Goal: Obtain resource: Download file/media

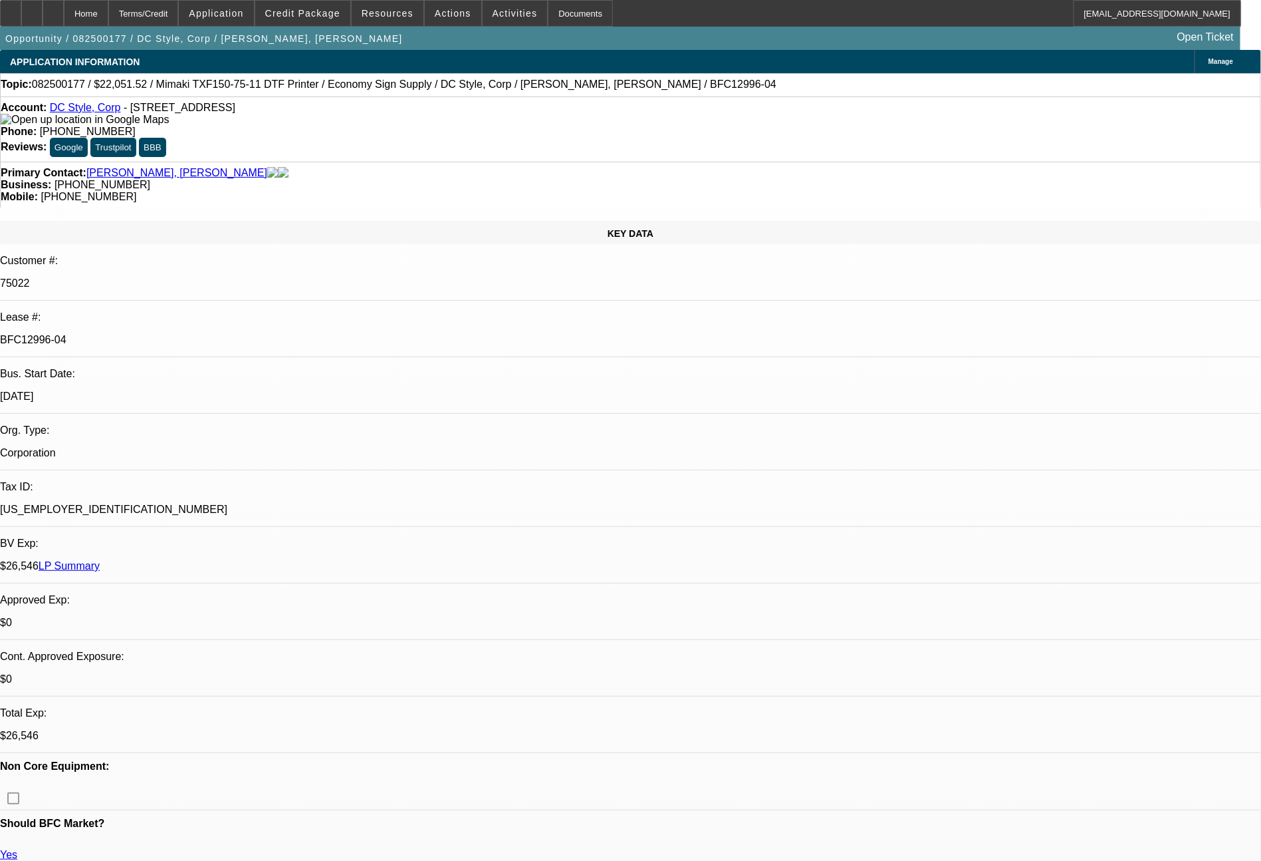
select select "0"
select select "6"
select select "0"
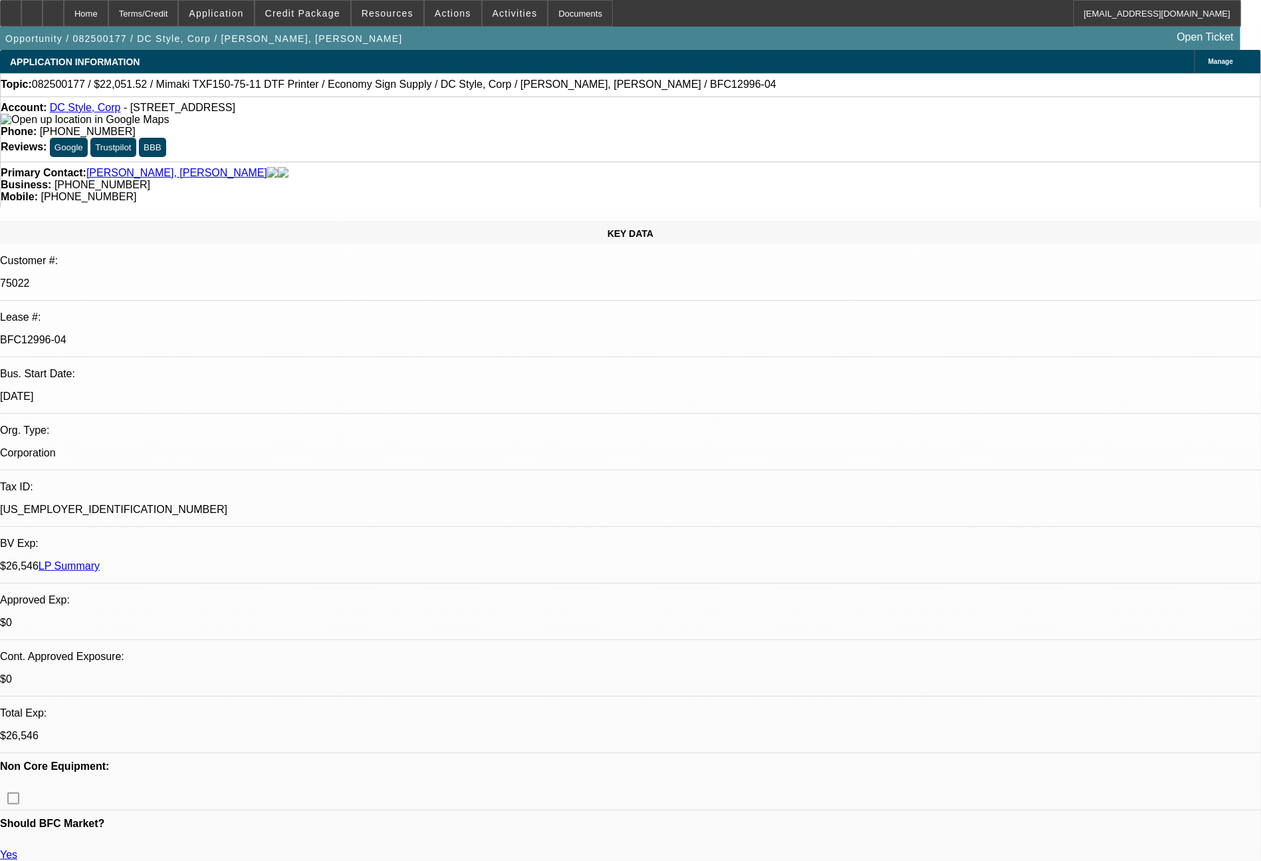
select select "0"
select select "6"
select select "0"
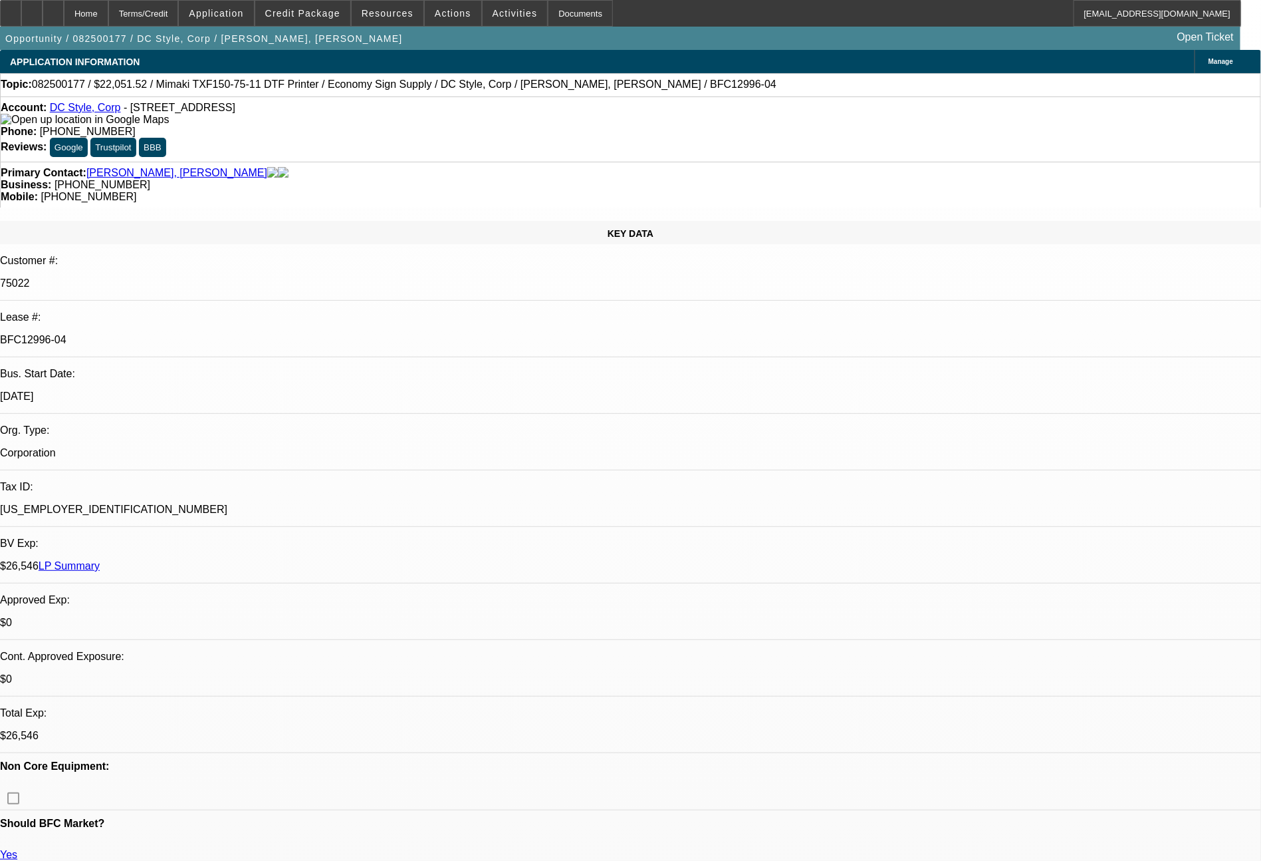
select select "0"
select select "6"
select select "0"
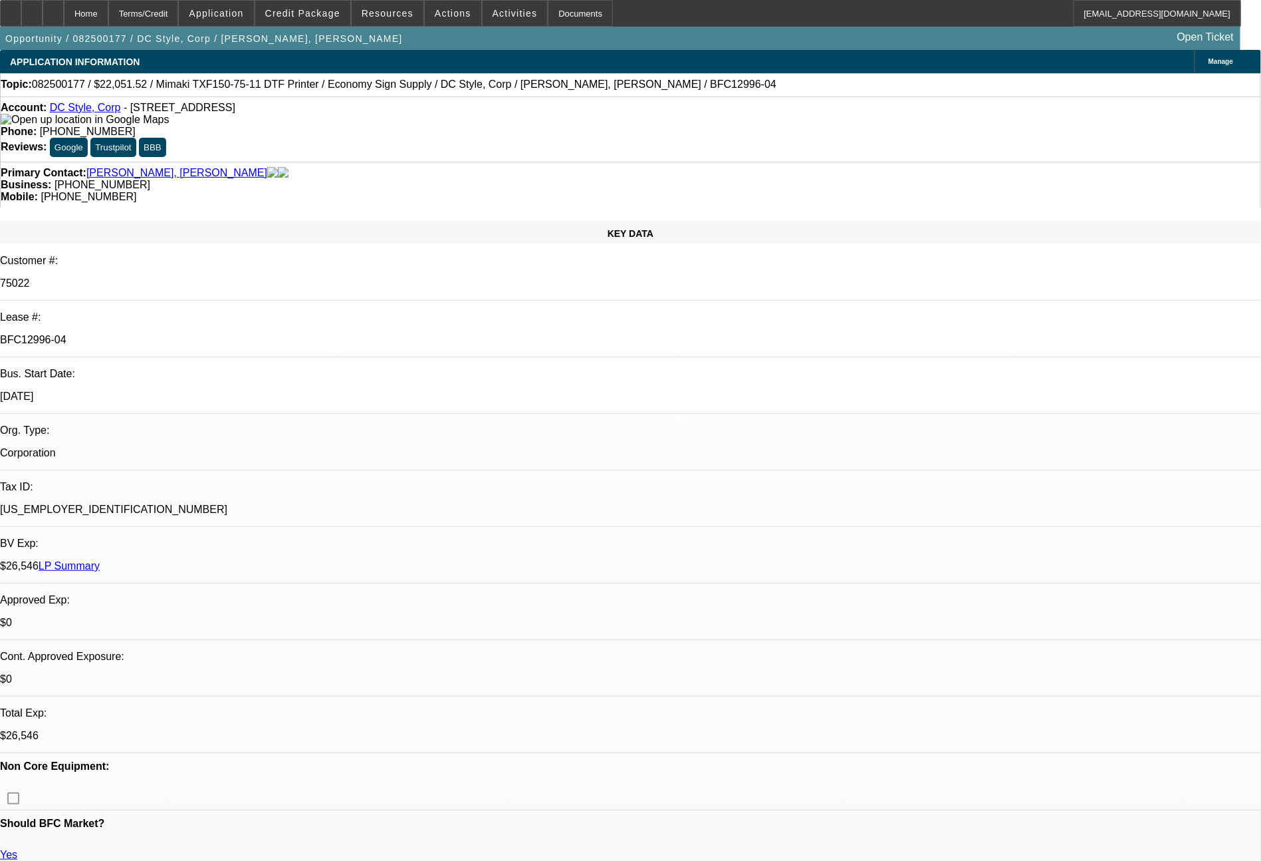
select select "6"
click at [296, 4] on span at bounding box center [302, 13] width 95 height 32
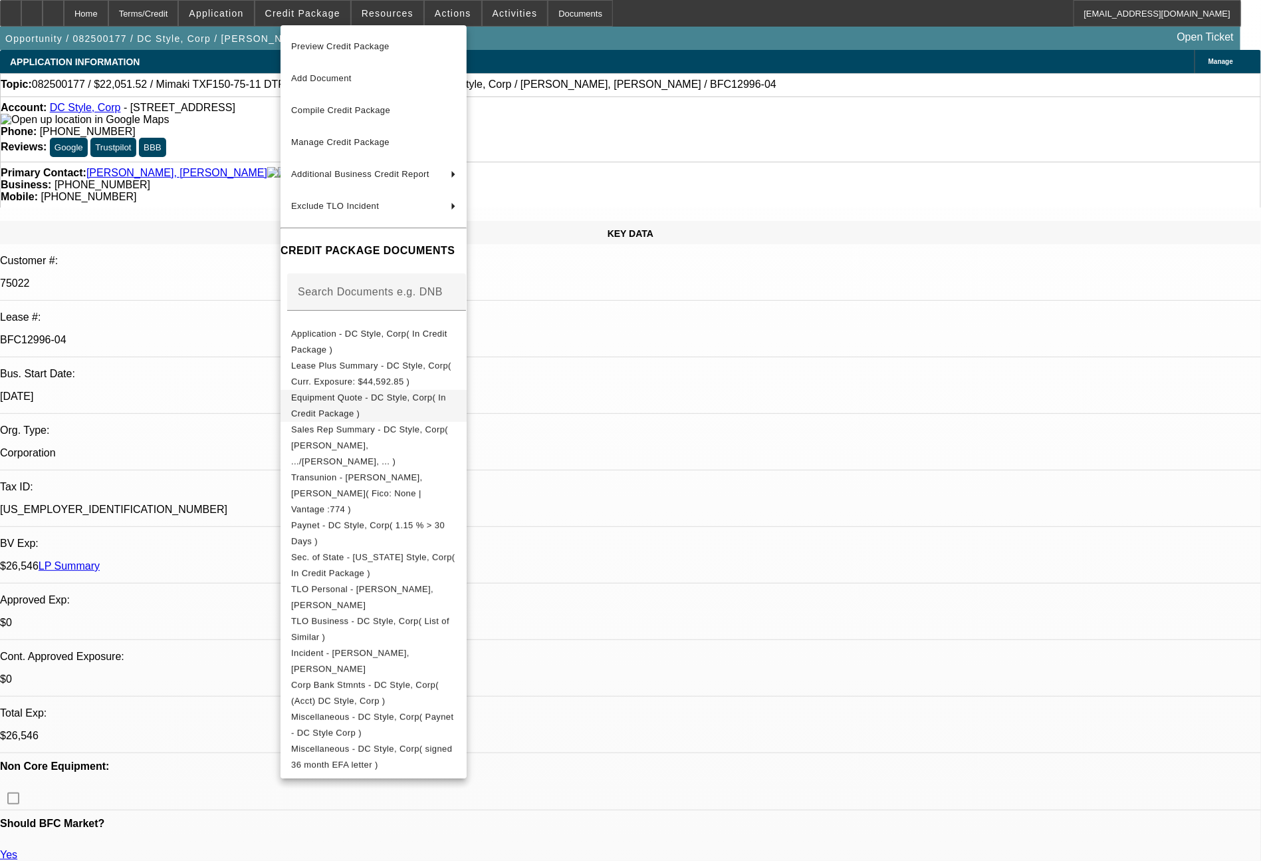
click at [353, 393] on span "Equipment Quote - DC Style, Corp( In Credit Package )" at bounding box center [373, 406] width 165 height 32
